Goal: Navigation & Orientation: Find specific page/section

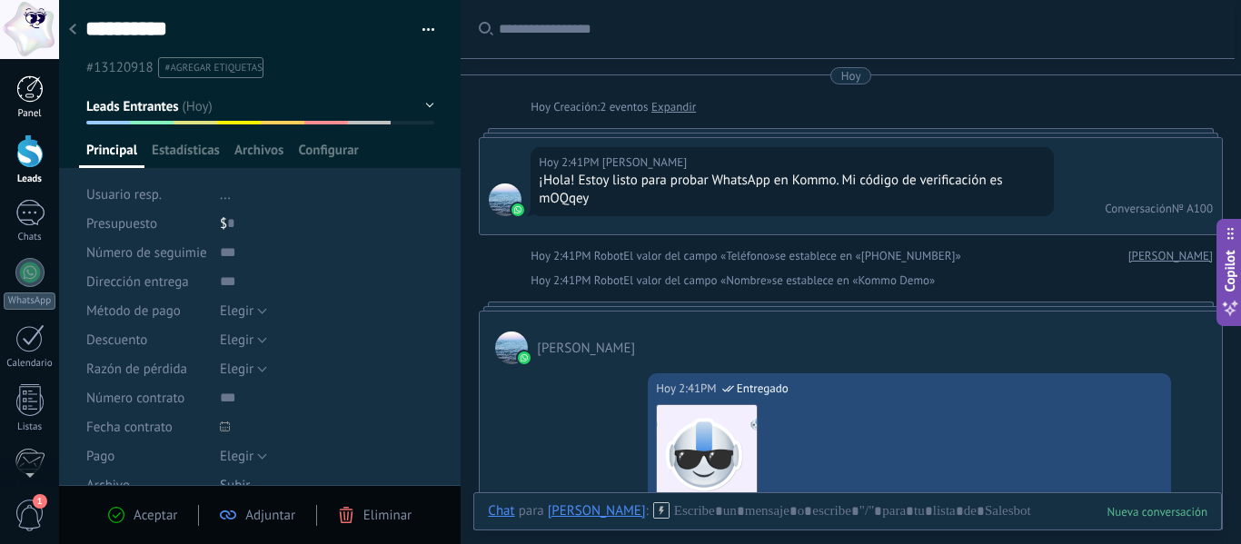
click at [35, 100] on div at bounding box center [29, 88] width 27 height 27
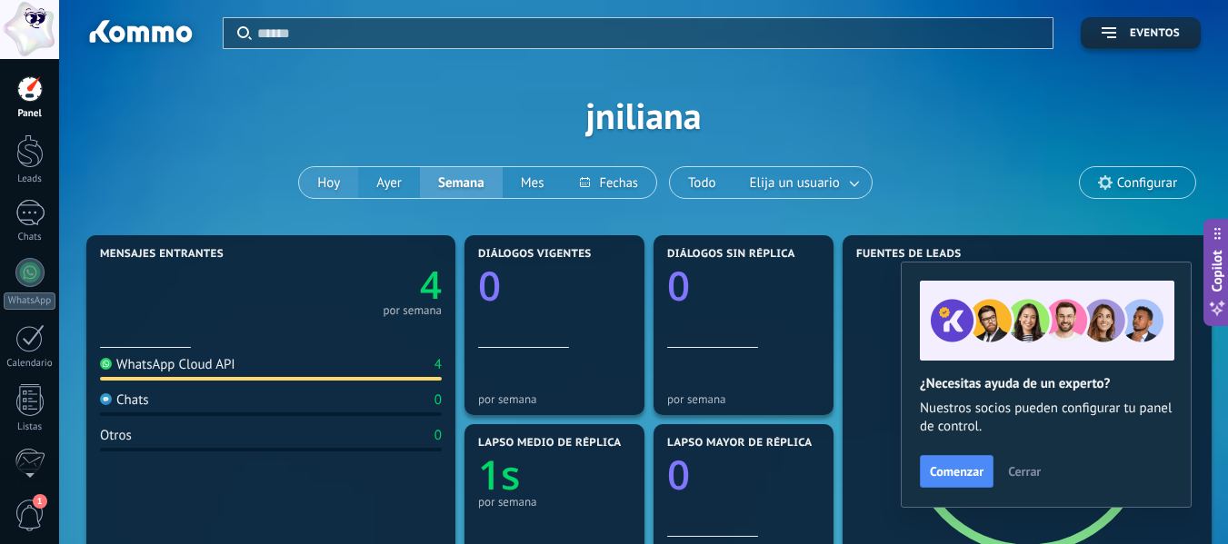
click at [326, 178] on button "Hoy" at bounding box center [328, 182] width 59 height 31
click at [398, 175] on button "Ayer" at bounding box center [389, 182] width 62 height 31
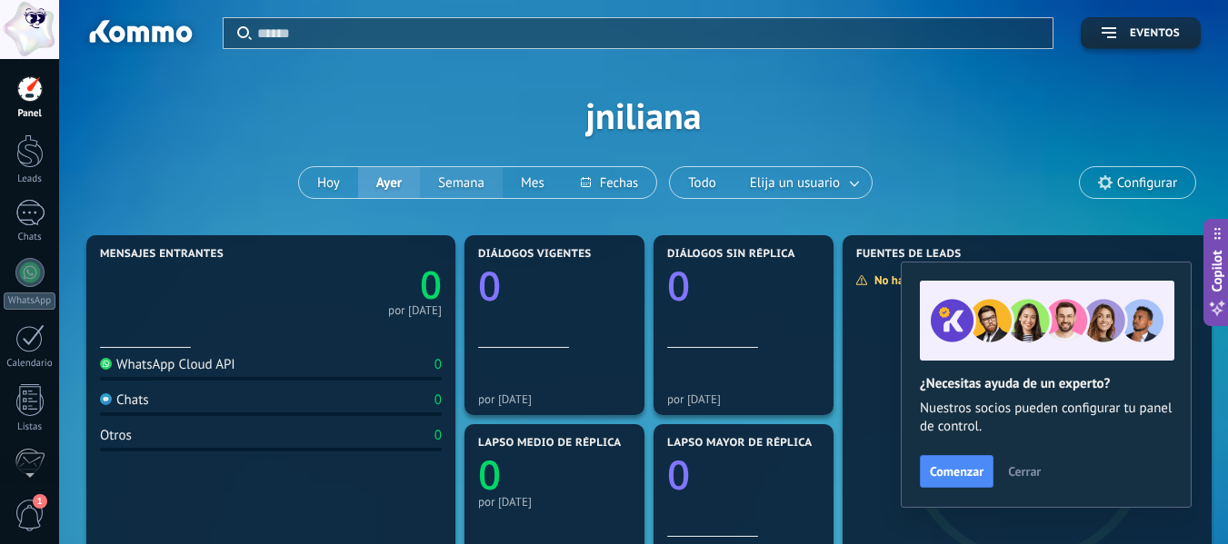
click at [463, 177] on button "Semana" at bounding box center [461, 182] width 83 height 31
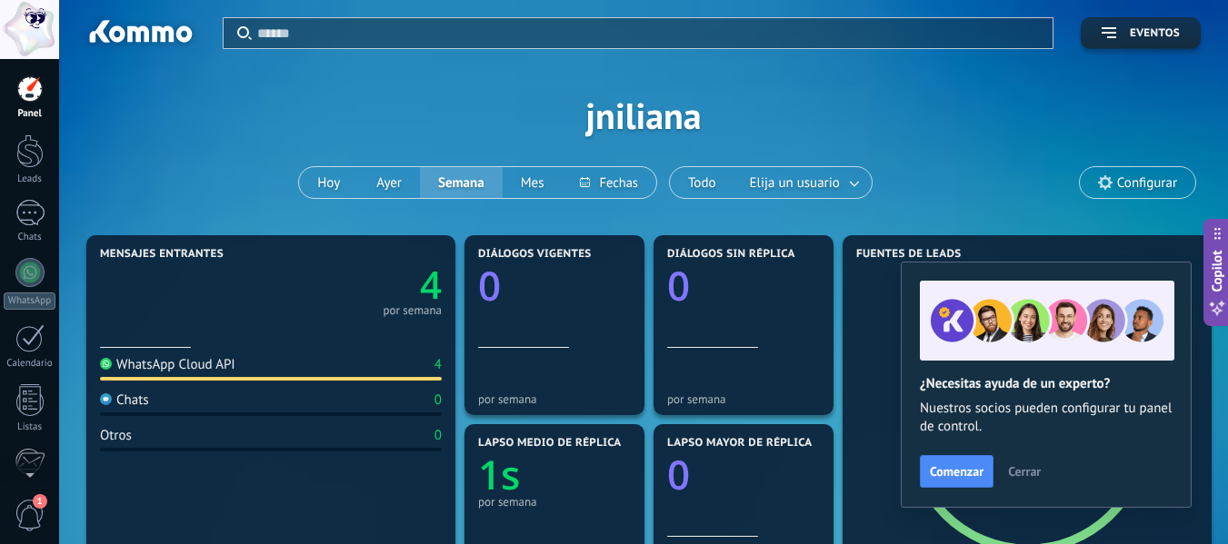
click at [1033, 475] on span "Cerrar" at bounding box center [1024, 471] width 33 height 13
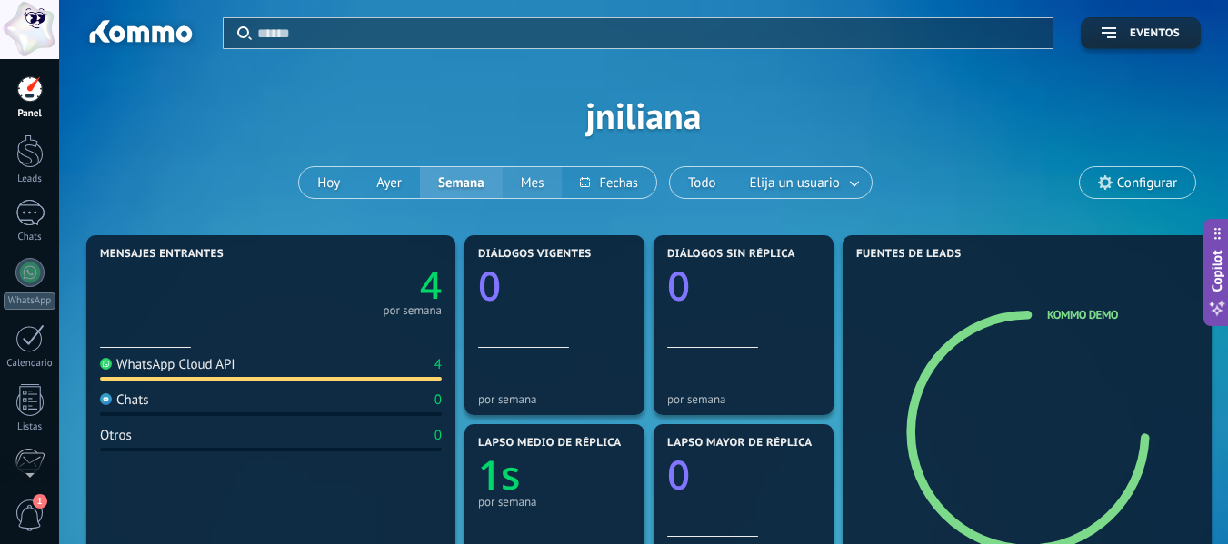
click at [530, 175] on button "Mes" at bounding box center [532, 182] width 60 height 31
click at [636, 179] on button at bounding box center [609, 182] width 94 height 31
click at [748, 179] on div "Todo Elija un usuario" at bounding box center [771, 182] width 204 height 33
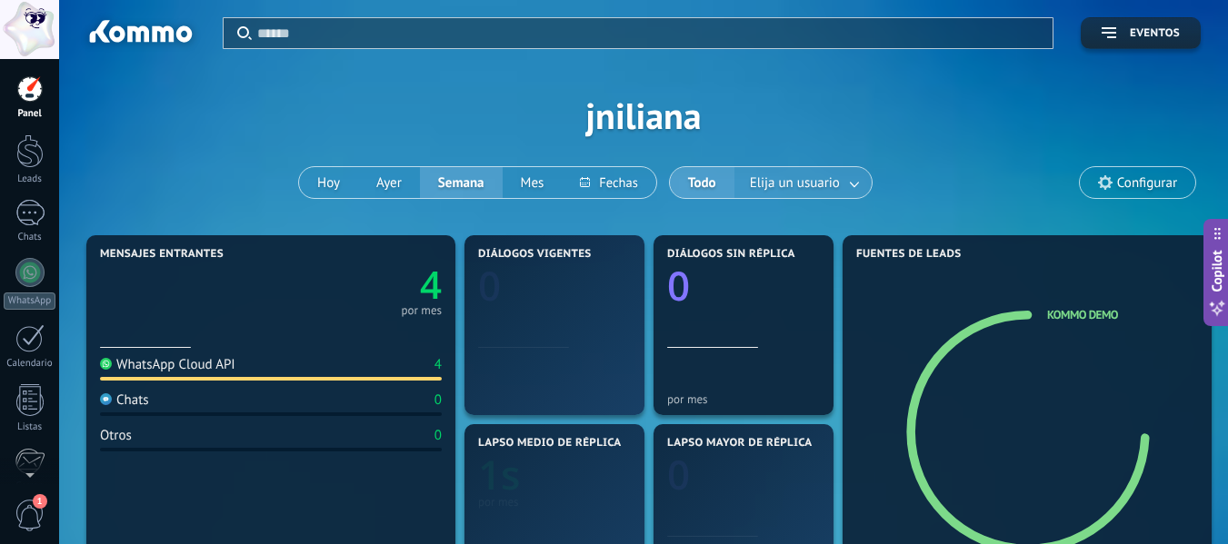
click at [863, 180] on link at bounding box center [855, 183] width 33 height 30
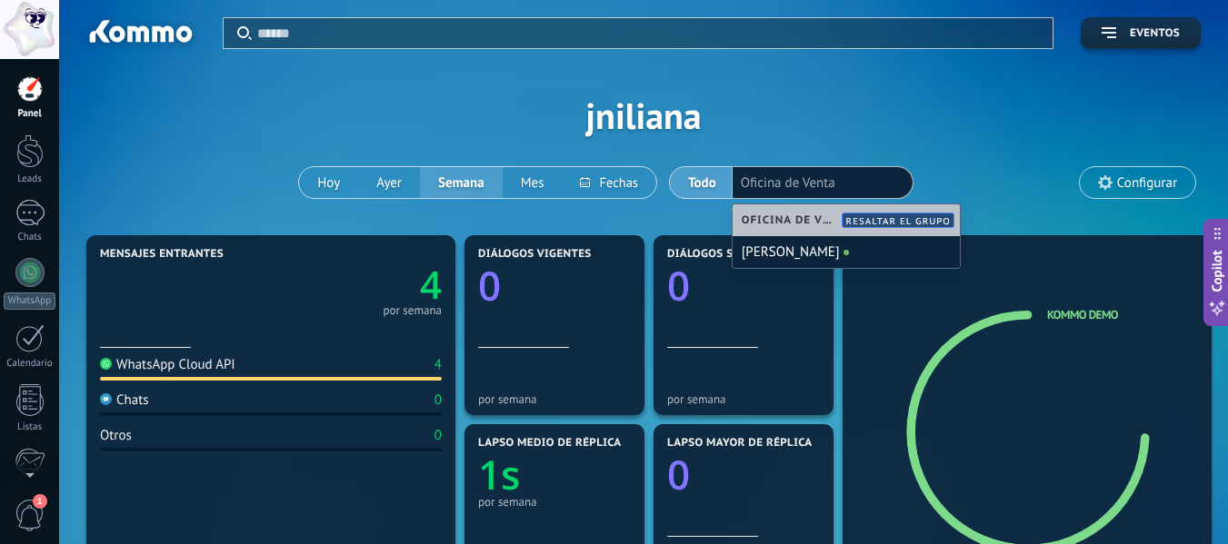
click at [1006, 147] on div "Aplicar Eventos jniliana [DATE] [DATE] Semana Mes Todo Elija un usuario Oficina…" at bounding box center [643, 115] width 1114 height 231
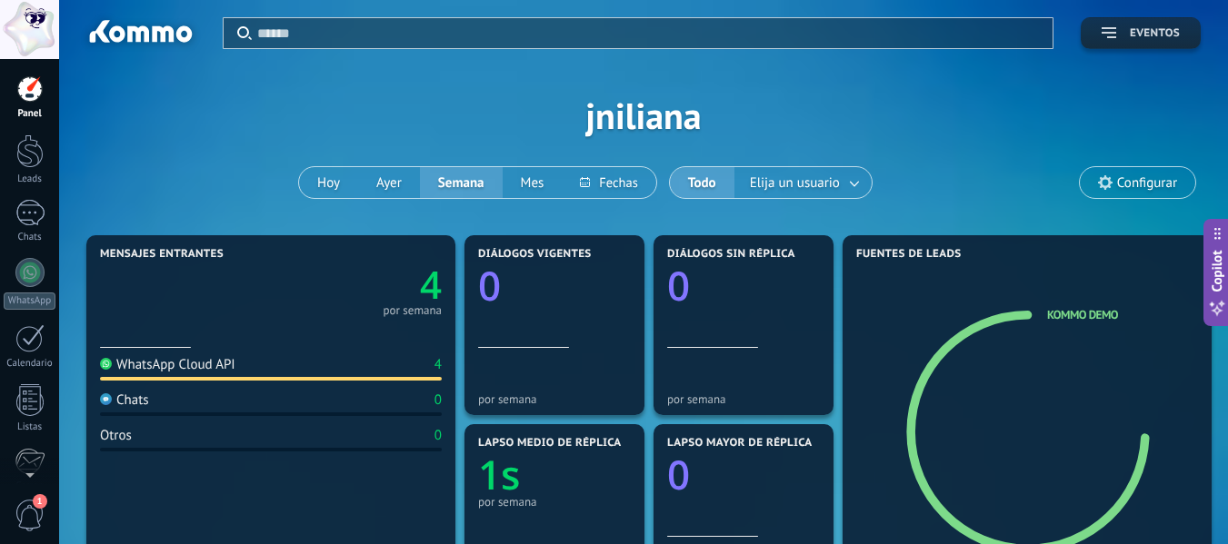
click at [1153, 37] on span "Eventos" at bounding box center [1154, 33] width 50 height 13
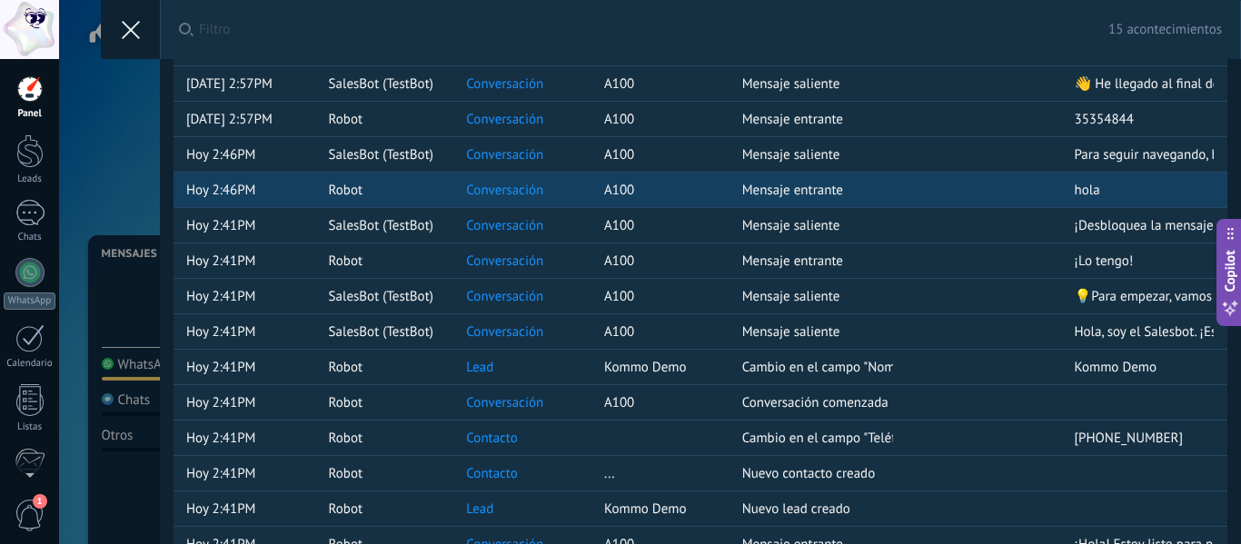
scroll to position [113, 0]
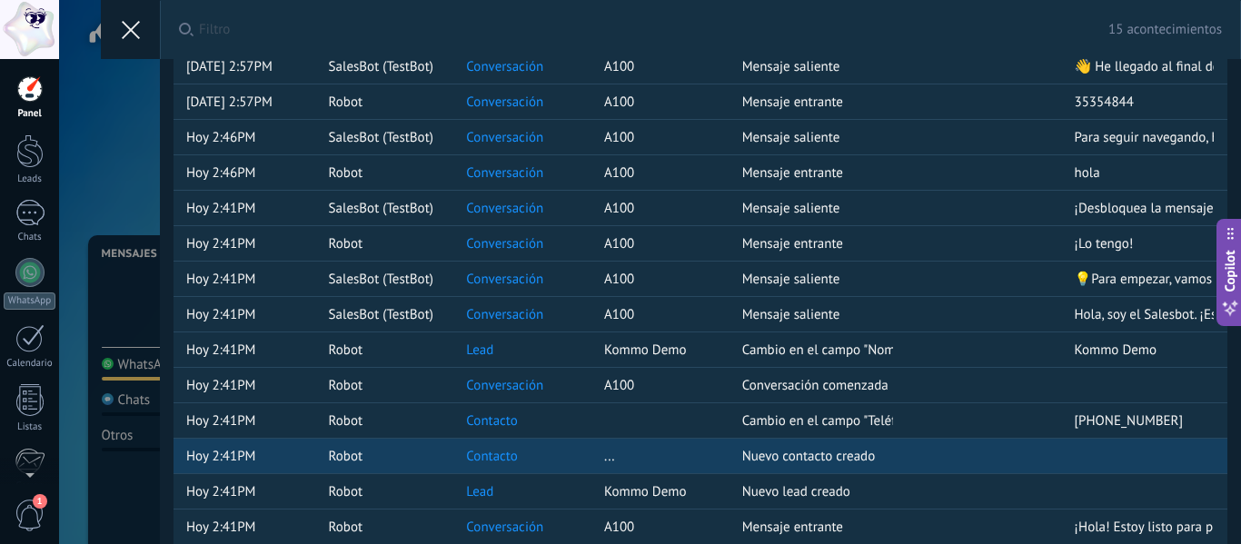
click at [486, 448] on link "Contacto" at bounding box center [492, 456] width 52 height 17
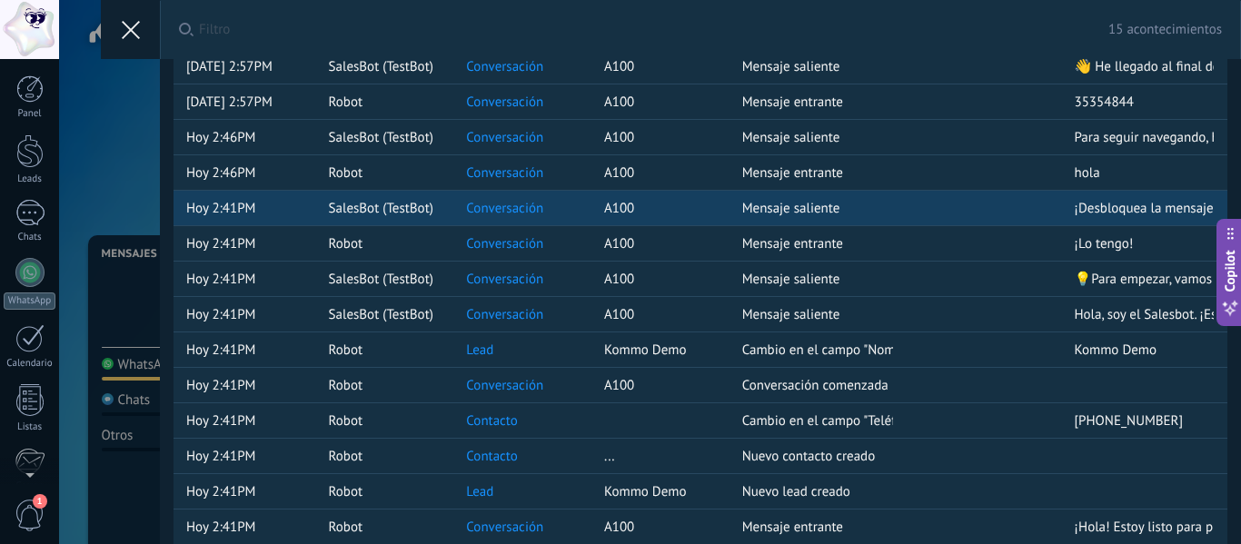
click at [505, 200] on link "Conversación" at bounding box center [504, 208] width 77 height 17
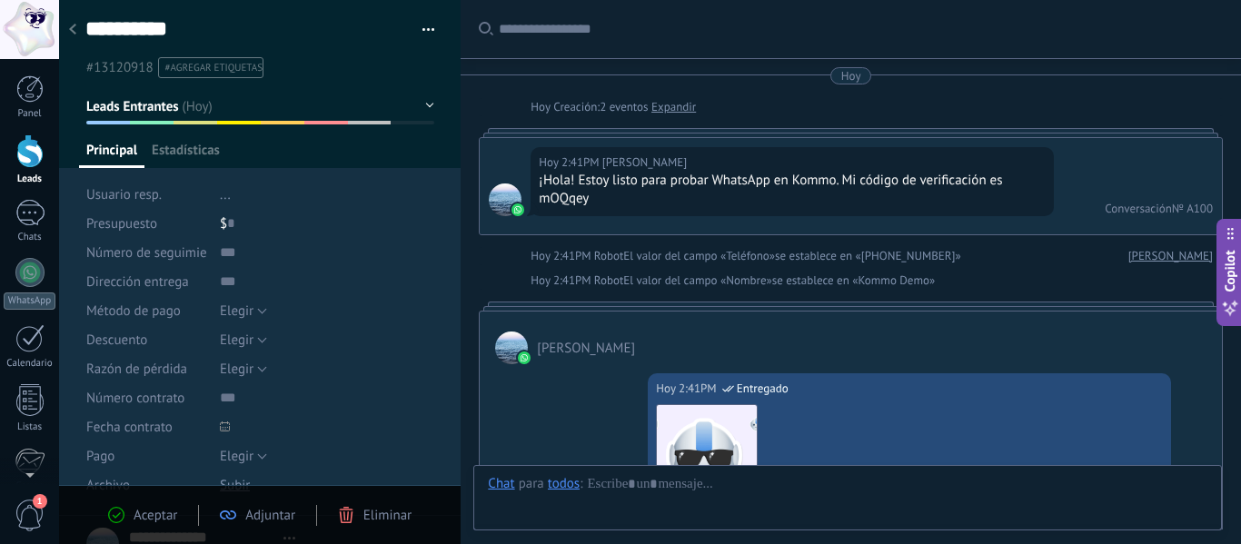
type textarea "**********"
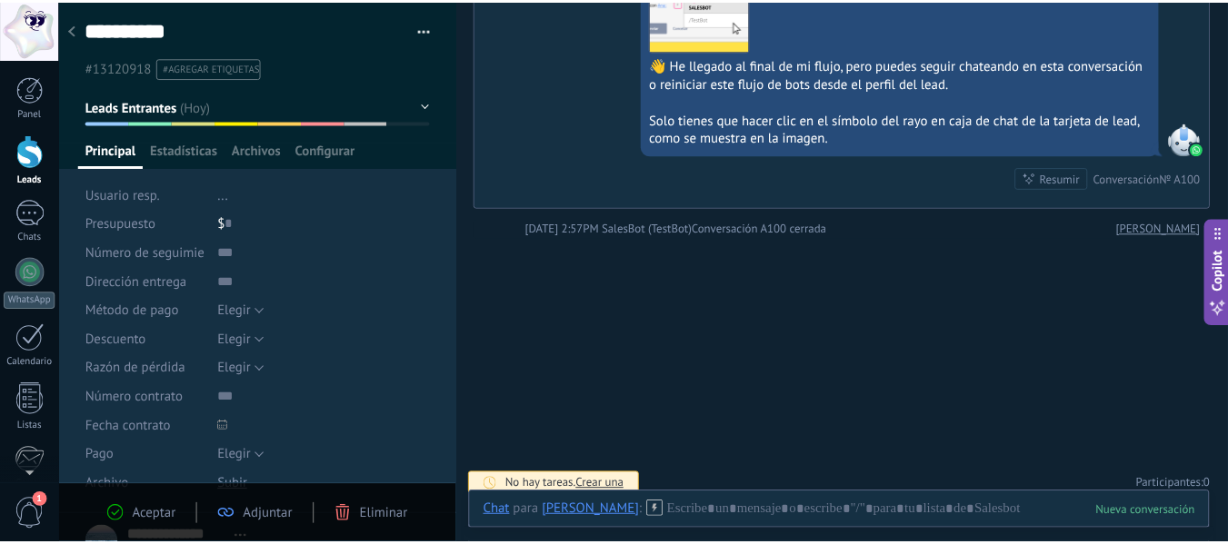
scroll to position [1491, 0]
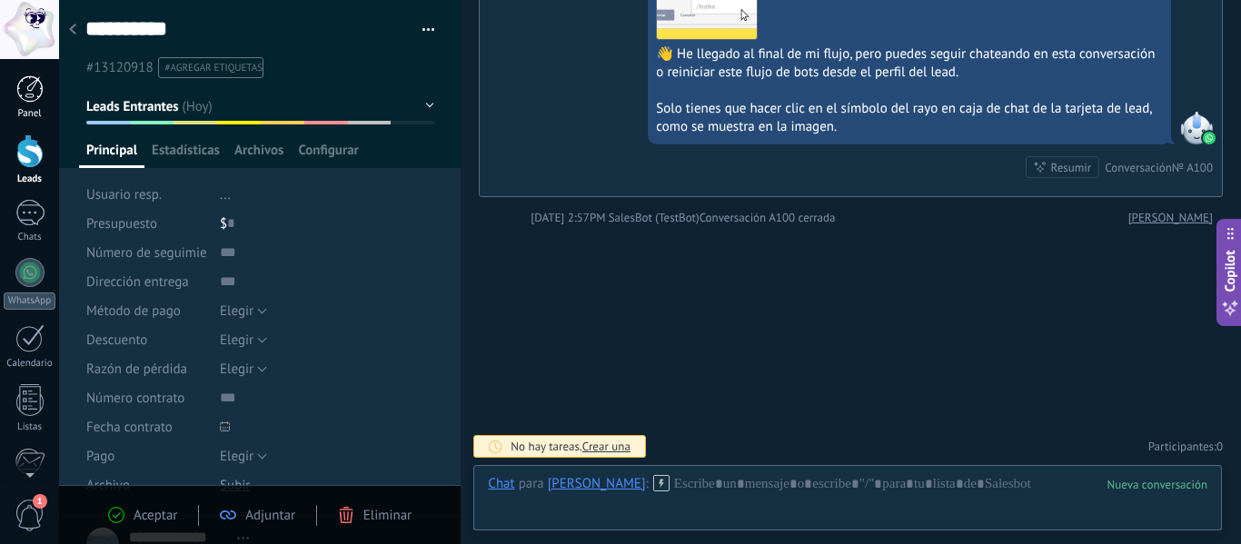
click at [33, 86] on div at bounding box center [29, 88] width 27 height 27
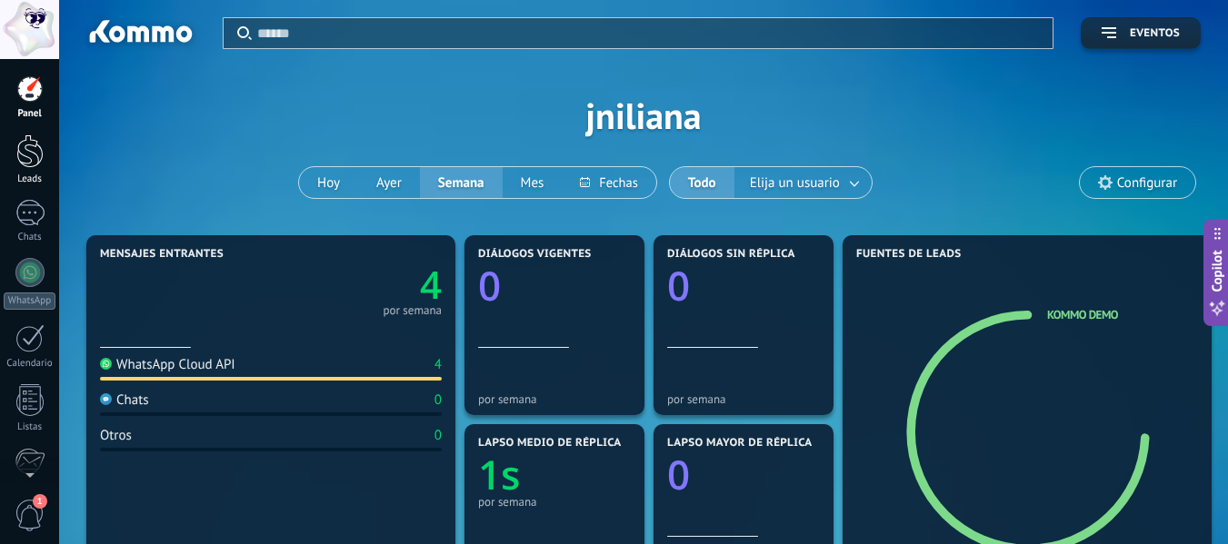
click at [24, 162] on div at bounding box center [29, 151] width 27 height 34
